Goal: Task Accomplishment & Management: Use online tool/utility

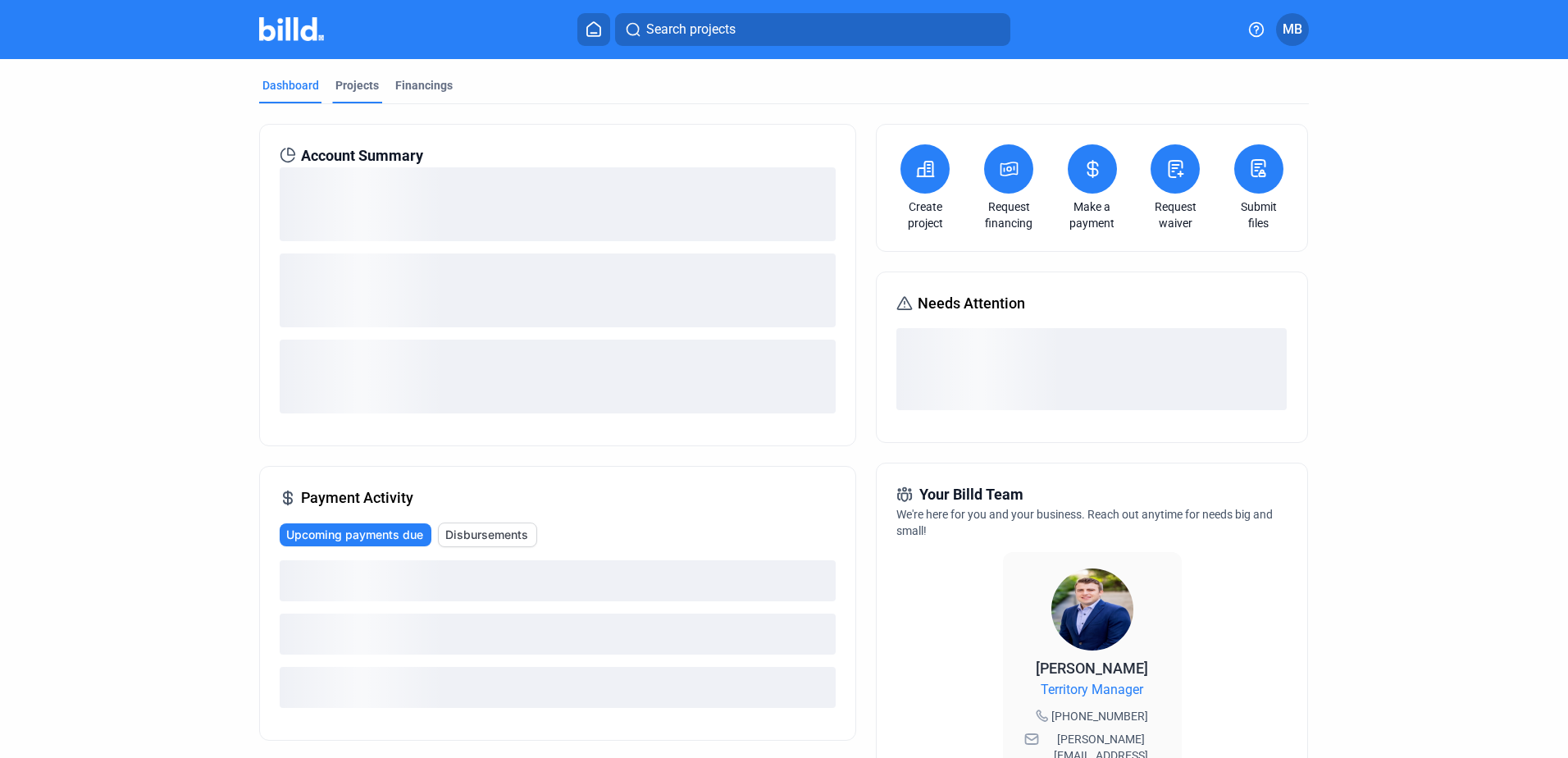
click at [342, 78] on div "Projects" at bounding box center [357, 85] width 43 height 17
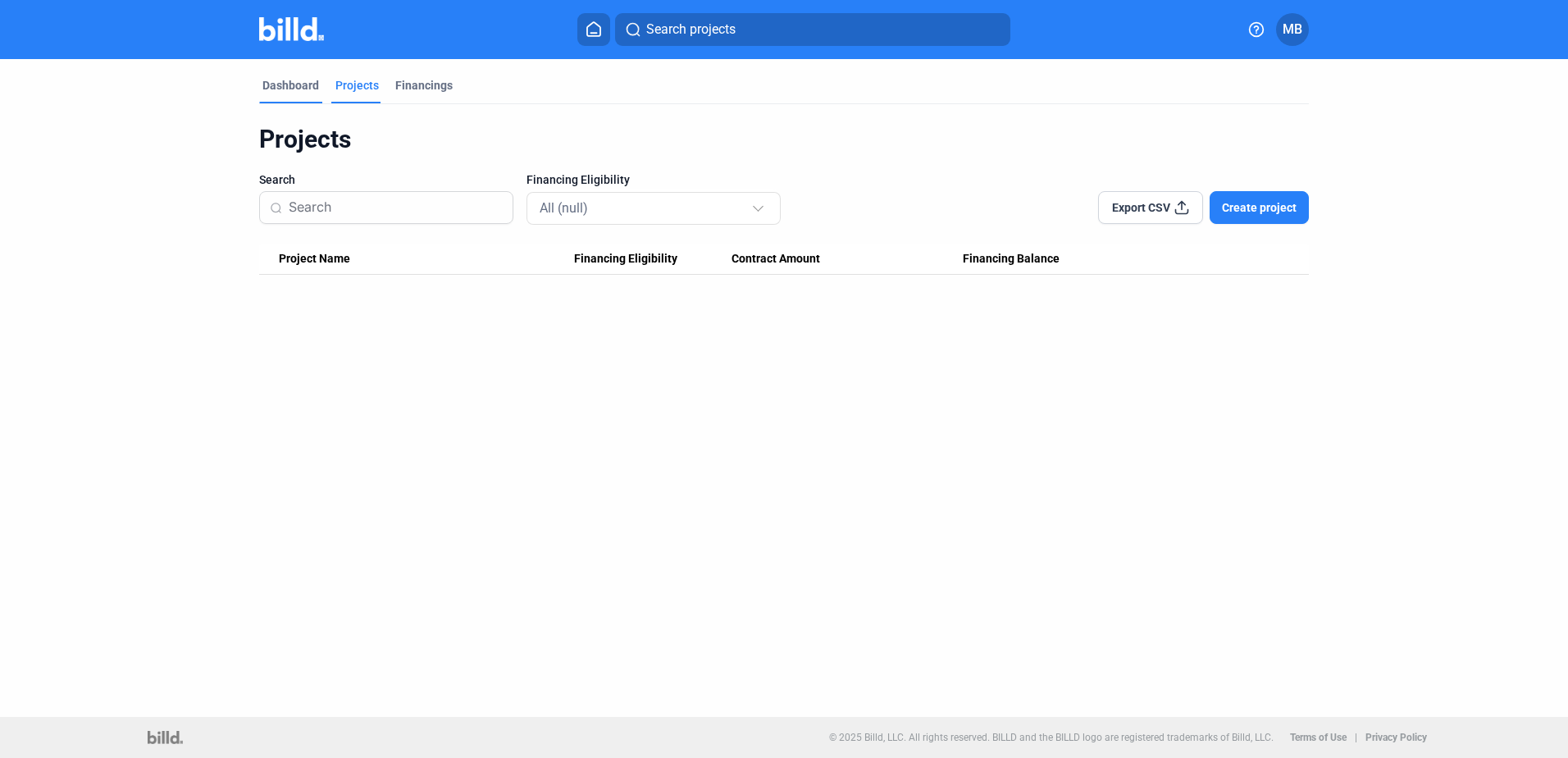
click at [307, 87] on div "Dashboard" at bounding box center [291, 85] width 57 height 17
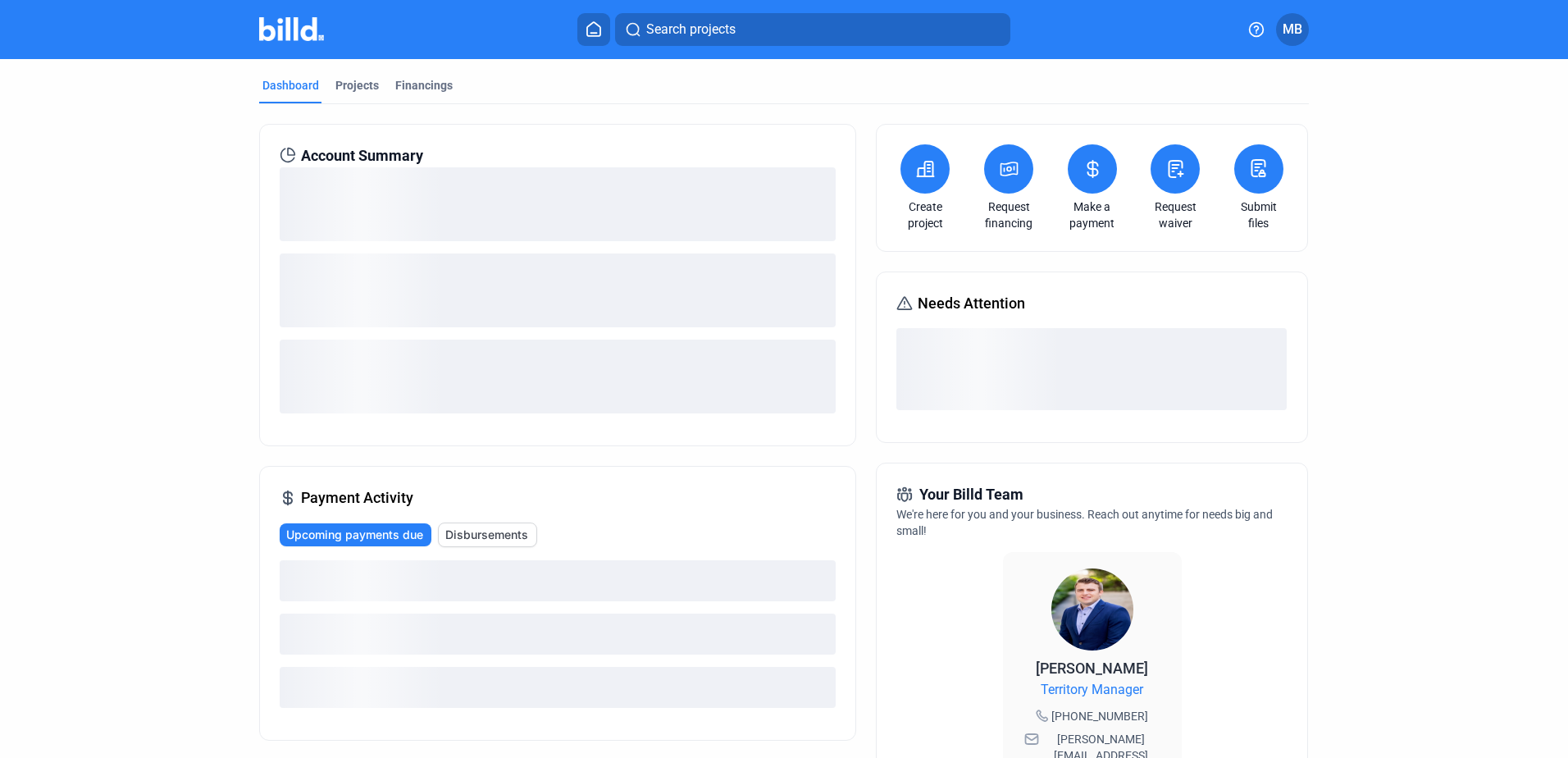
click at [1267, 178] on button at bounding box center [1259, 169] width 49 height 49
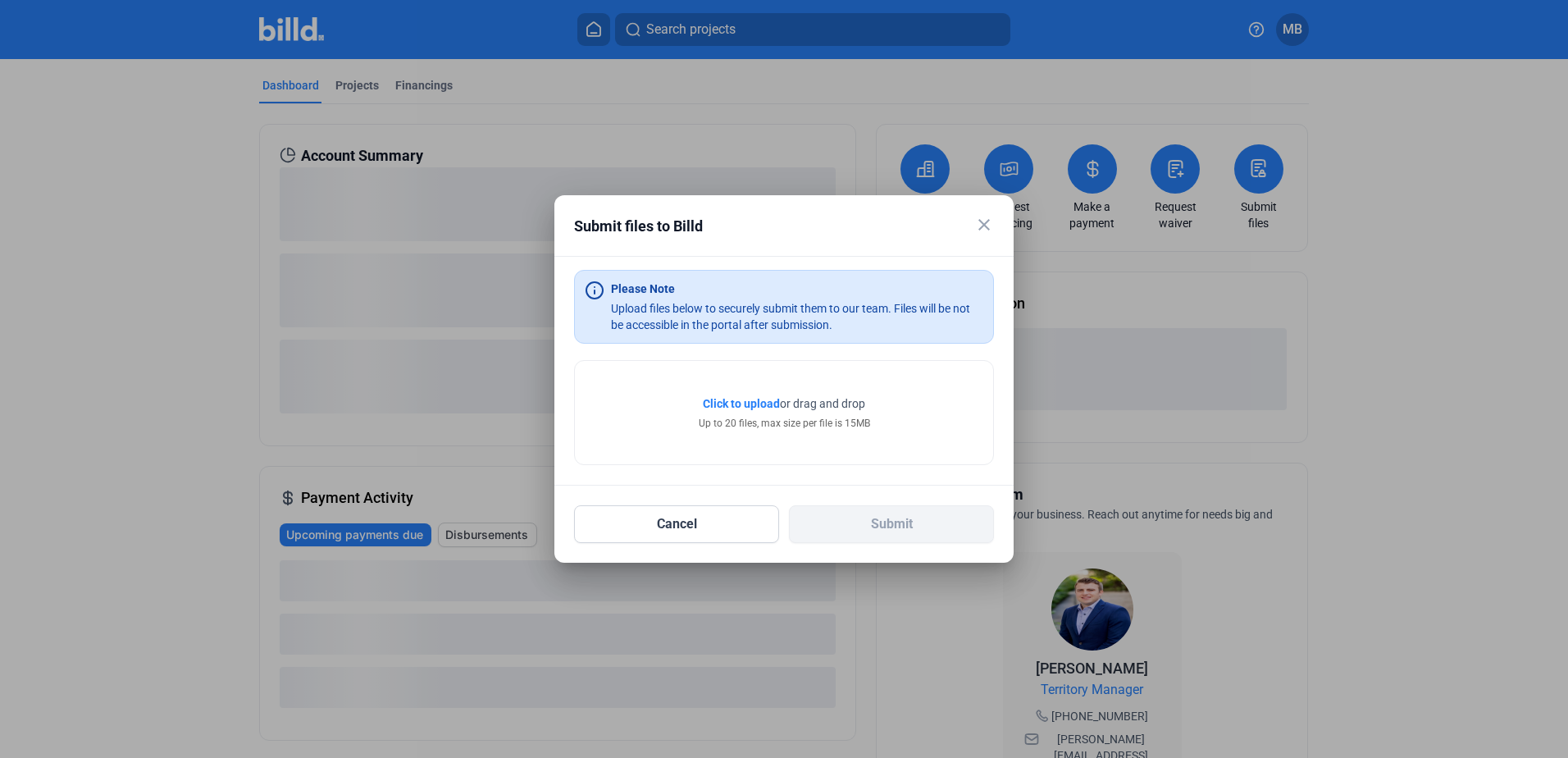
click at [745, 398] on span "Click to upload" at bounding box center [741, 403] width 77 height 13
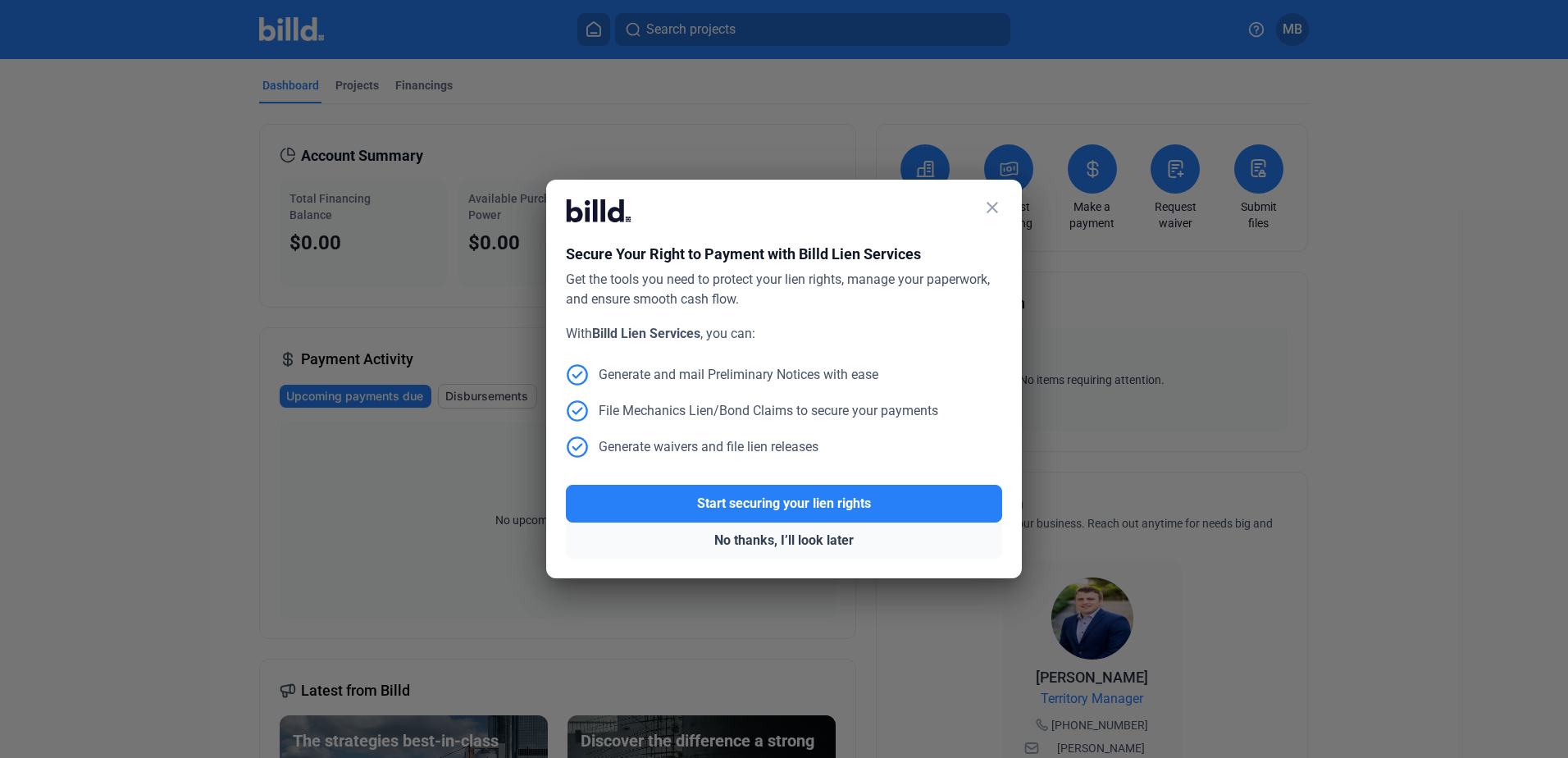
click at [781, 541] on button "No thanks, I’ll look later" at bounding box center [784, 540] width 436 height 36
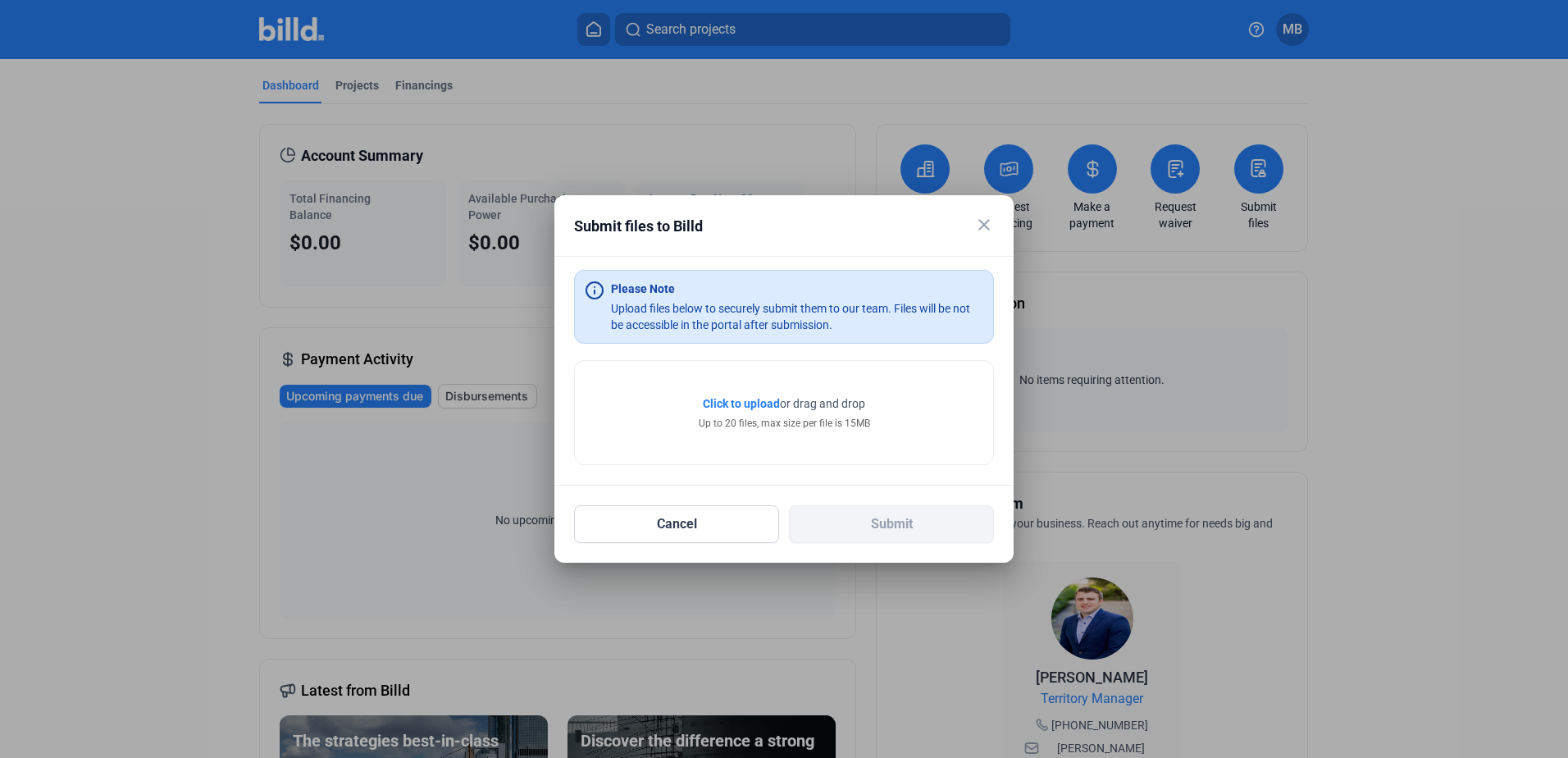
click at [764, 398] on span "Click to upload" at bounding box center [741, 403] width 77 height 13
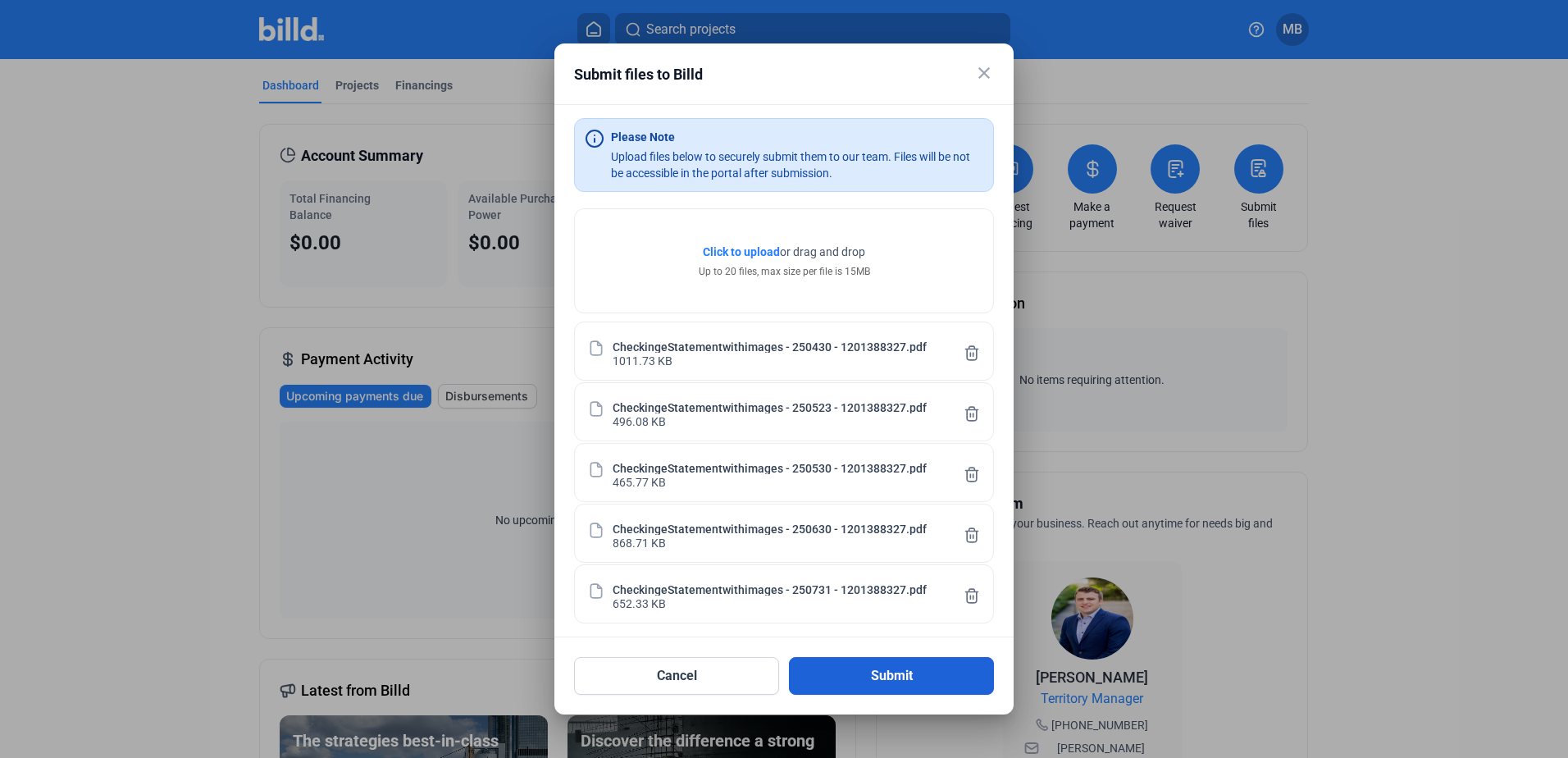
click at [919, 677] on button "Submit" at bounding box center [891, 676] width 205 height 38
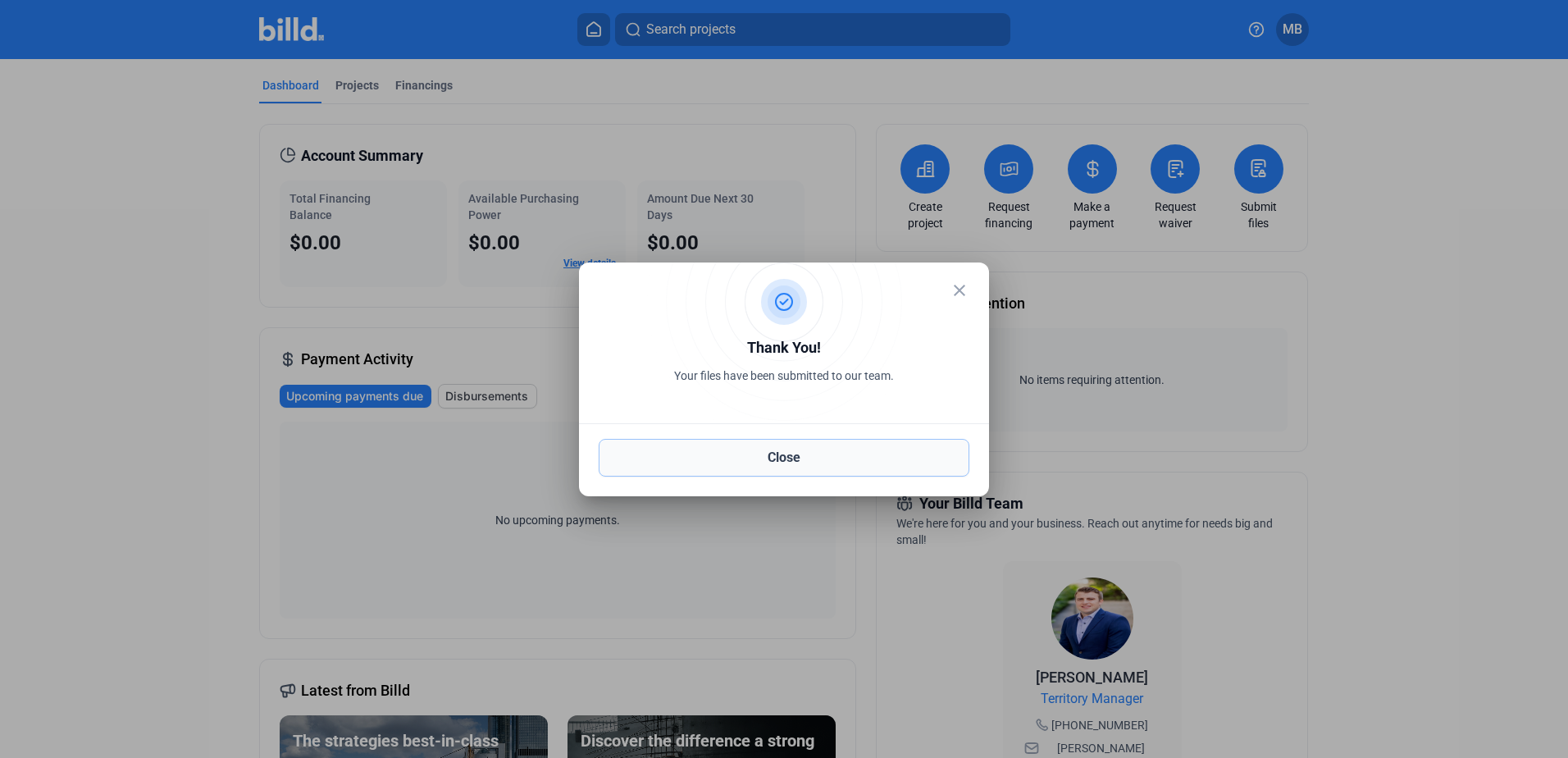
click at [818, 455] on button "Close" at bounding box center [784, 458] width 371 height 38
